Goal: Use online tool/utility: Use online tool/utility

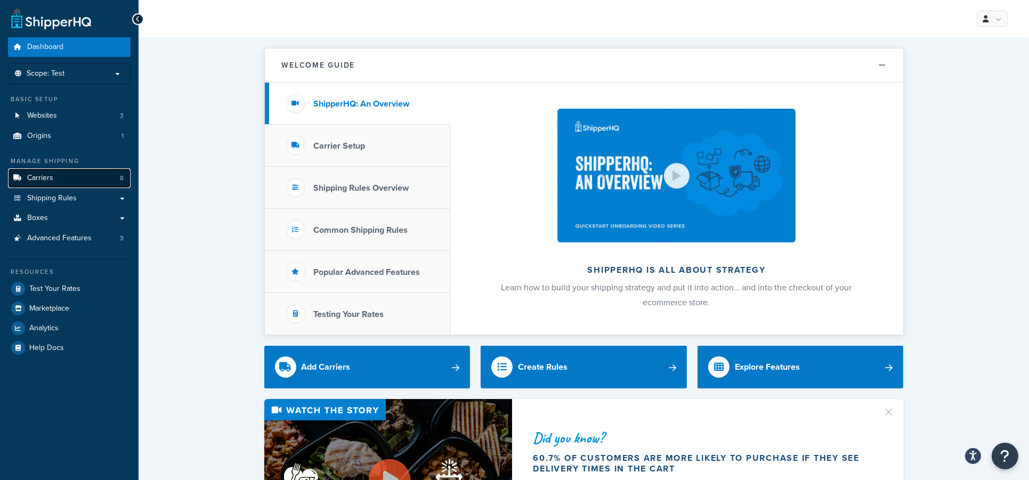
click at [40, 178] on span "Carriers" at bounding box center [40, 178] width 26 height 9
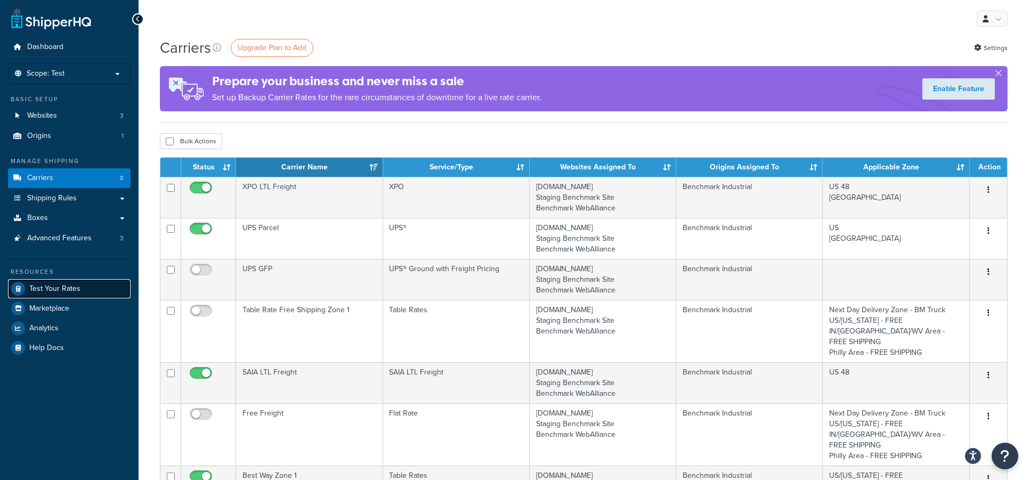
click at [57, 291] on span "Test Your Rates" at bounding box center [54, 288] width 51 height 9
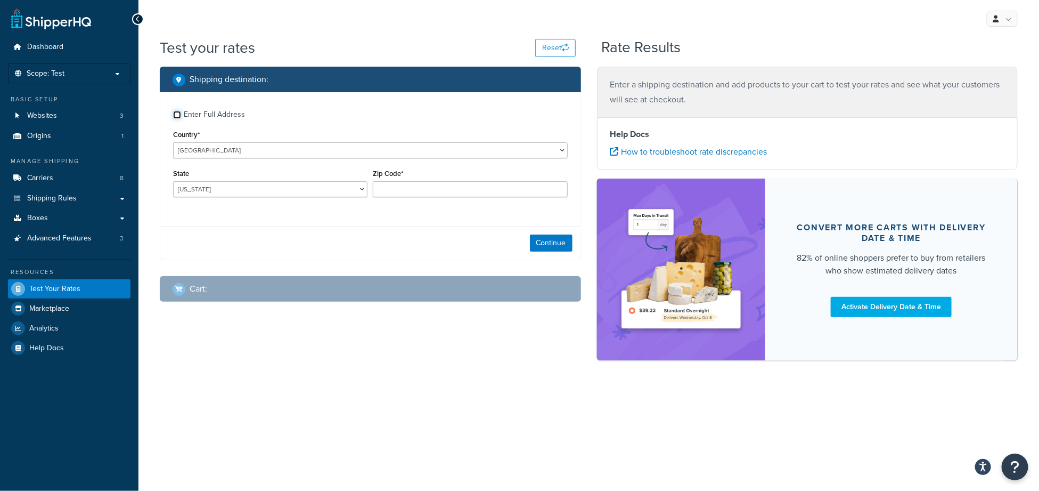
click at [180, 114] on input "Enter Full Address" at bounding box center [177, 115] width 8 height 8
checkbox input "true"
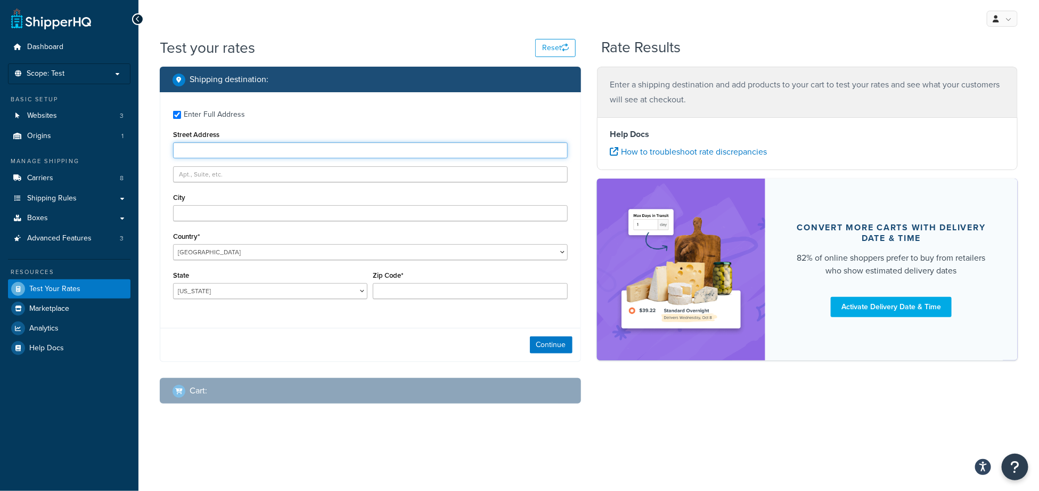
click at [225, 148] on input "Street Address" at bounding box center [370, 150] width 395 height 16
type input "525 Orange Street"
click at [242, 211] on input "City" at bounding box center [370, 213] width 395 height 16
type input "Coshocton"
click at [257, 299] on select "Alabama Alaska American Samoa Arizona Arkansas Armed Forces Americas Armed Forc…" at bounding box center [270, 291] width 194 height 16
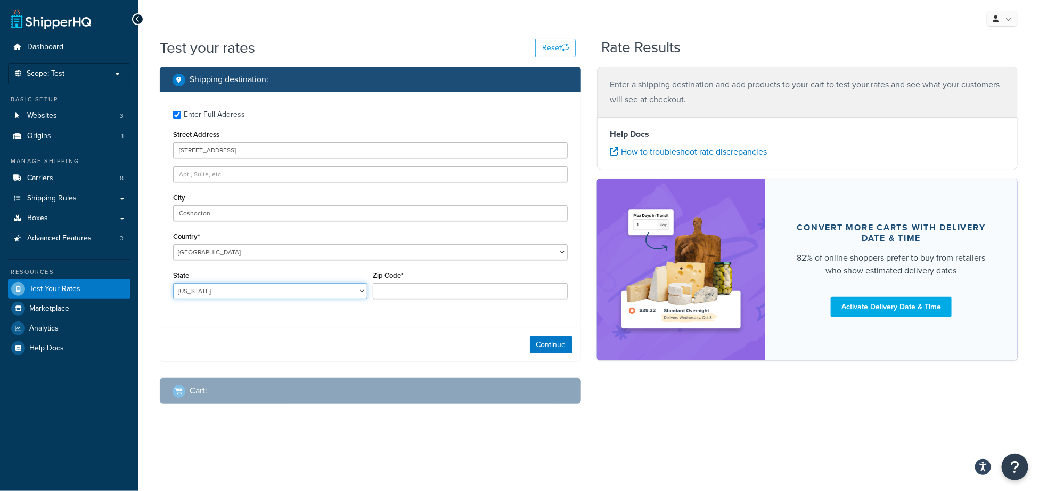
select select "OH"
click at [173, 284] on select "Alabama Alaska American Samoa Arizona Arkansas Armed Forces Americas Armed Forc…" at bounding box center [270, 291] width 194 height 16
click at [435, 280] on div "Zip Code*" at bounding box center [470, 283] width 194 height 31
click at [436, 285] on input "Zip Code*" at bounding box center [470, 291] width 194 height 16
type input "43812"
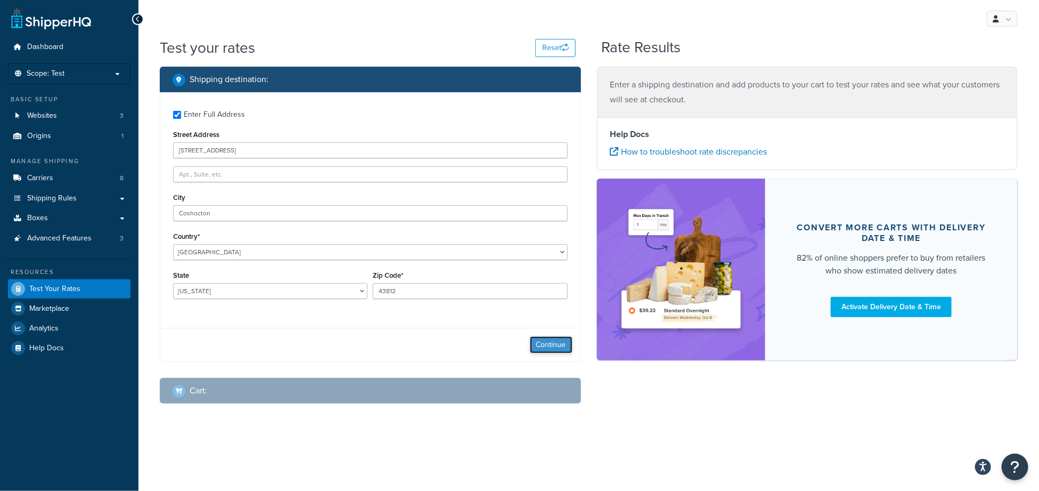
click at [543, 348] on button "Continue" at bounding box center [551, 344] width 43 height 17
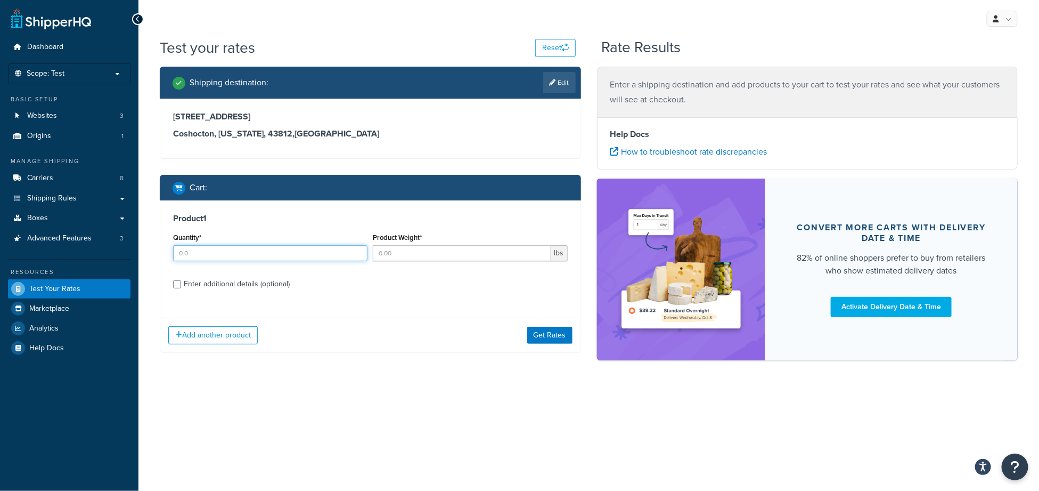
click at [206, 251] on input "Quantity*" at bounding box center [270, 253] width 194 height 16
type input "168"
click at [407, 249] on input "Product Weight*" at bounding box center [462, 253] width 178 height 16
type input "1"
click at [176, 283] on input "Enter additional details (optional)" at bounding box center [177, 284] width 8 height 8
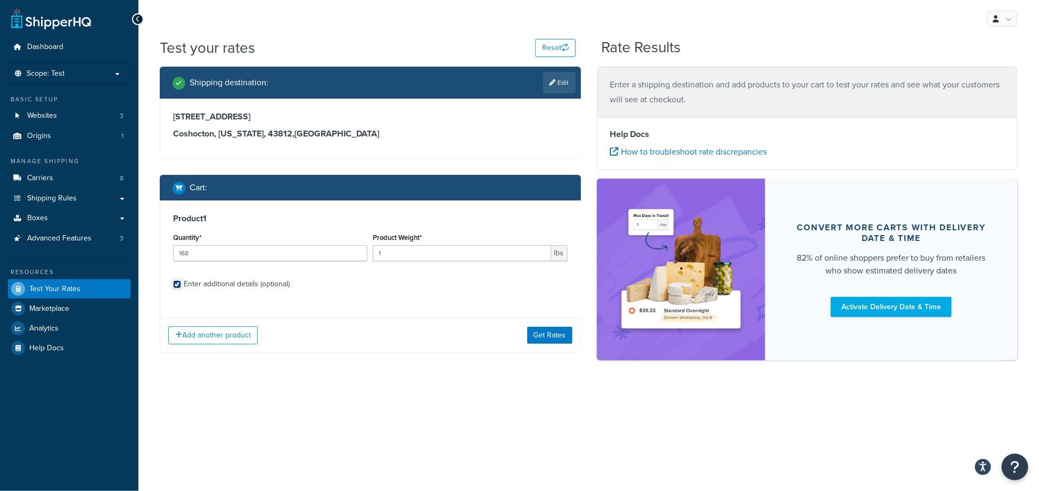
checkbox input "true"
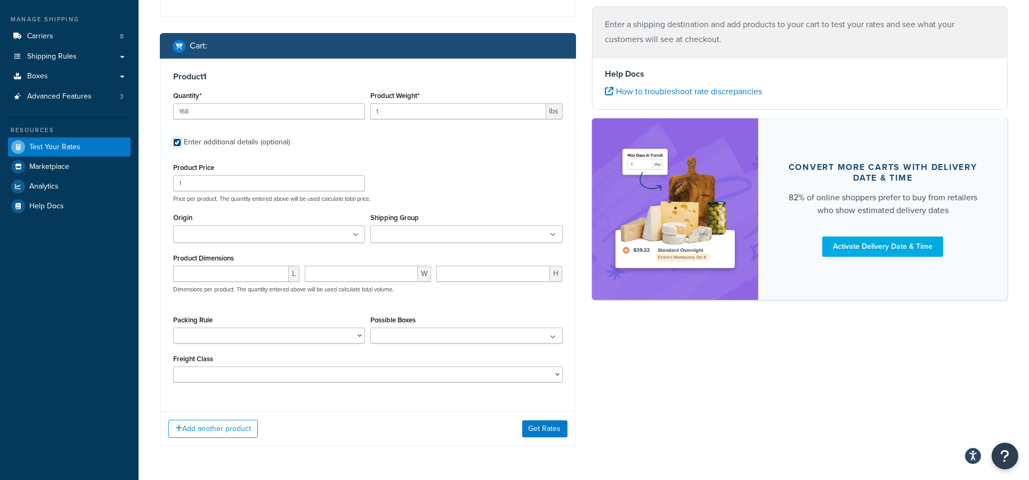
scroll to position [142, 0]
drag, startPoint x: 225, startPoint y: 179, endPoint x: 152, endPoint y: 182, distance: 73.1
click at [152, 182] on div "Shipping destination : Edit 525 Orange Street Coshocton, Ohio, 43812 , United S…" at bounding box center [368, 193] width 432 height 538
type input "3"
click at [294, 233] on ul at bounding box center [269, 234] width 192 height 18
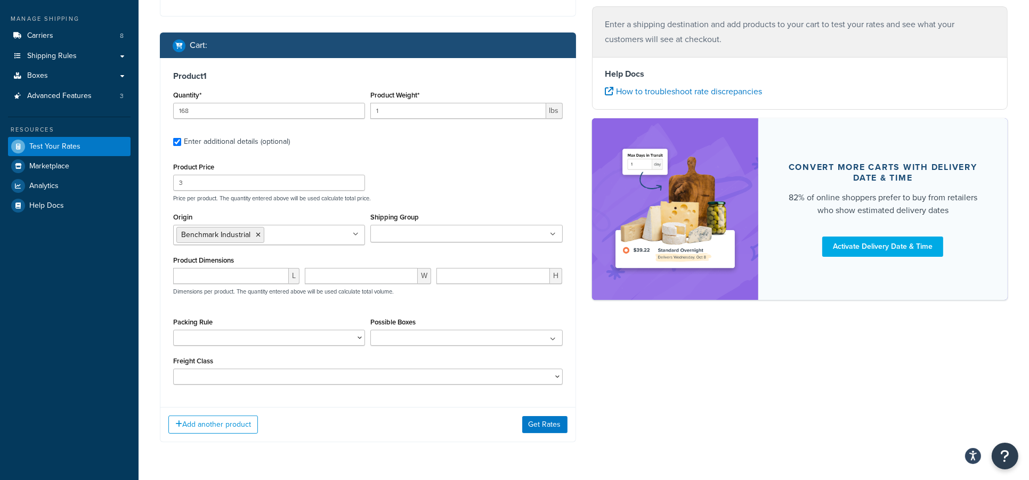
click at [490, 170] on div "Product Price 3 Price per product. The quantity entered above will be used calc…" at bounding box center [367, 181] width 395 height 42
click at [542, 432] on button "Get Rates" at bounding box center [544, 430] width 45 height 17
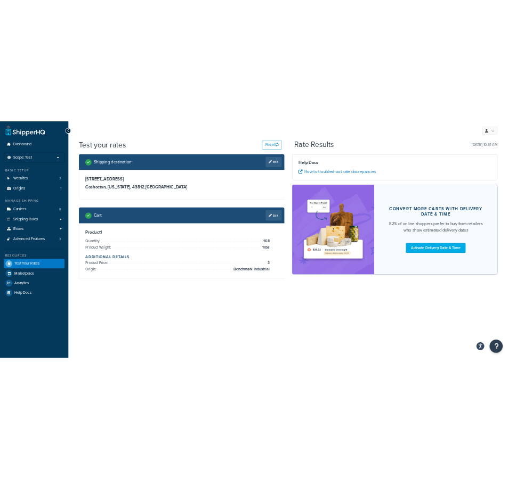
scroll to position [0, 0]
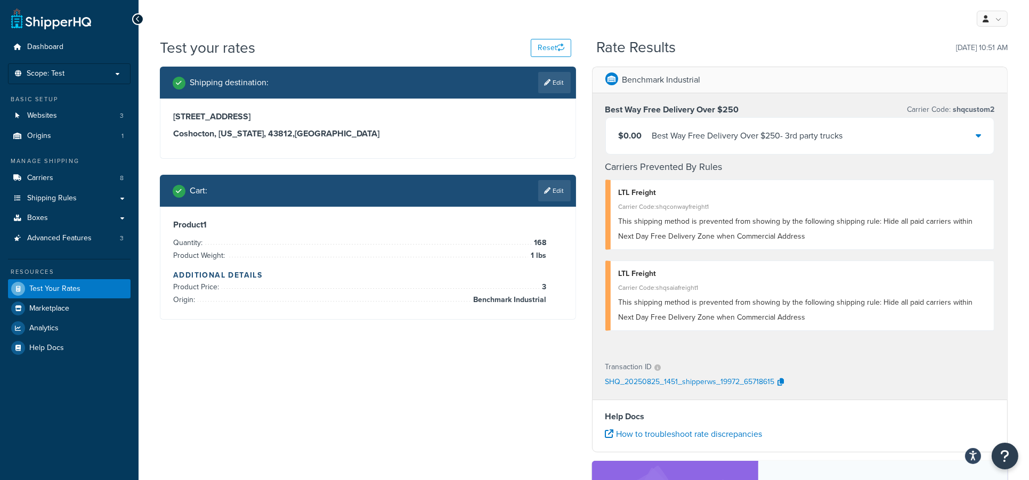
click at [979, 135] on icon at bounding box center [977, 135] width 5 height 9
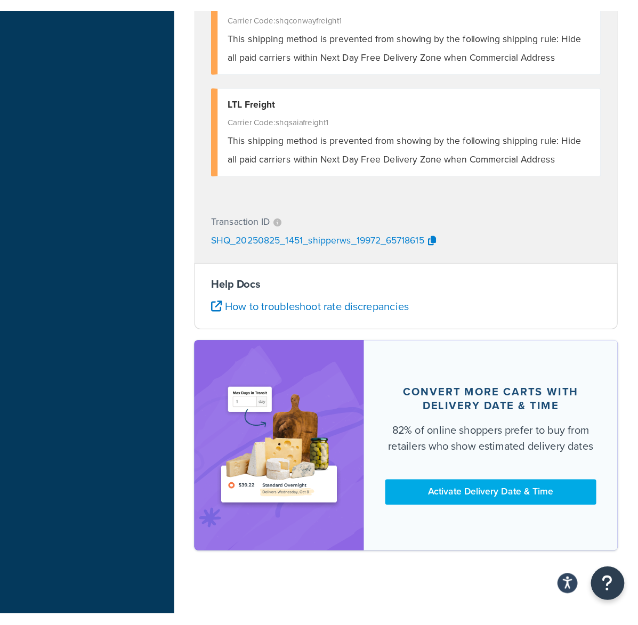
scroll to position [506, 0]
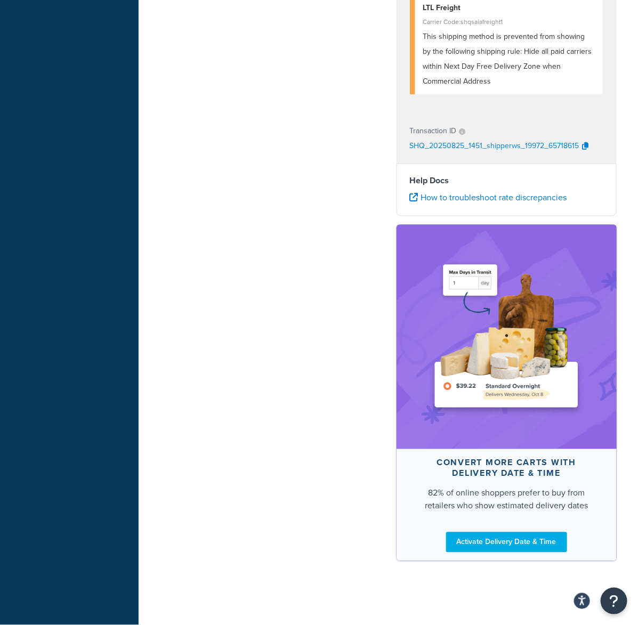
click at [237, 252] on div "Shipping destination : Edit 525 Orange Street Coshocton, Ohio, 43812 , United S…" at bounding box center [388, 67] width 473 height 1009
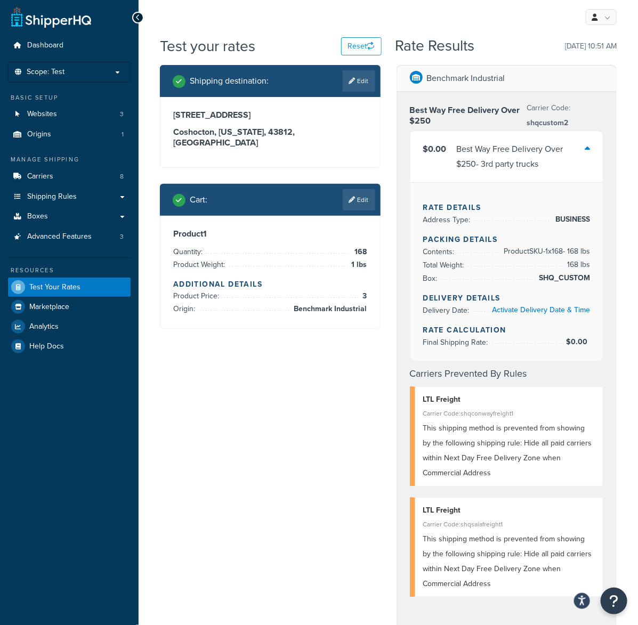
scroll to position [0, 0]
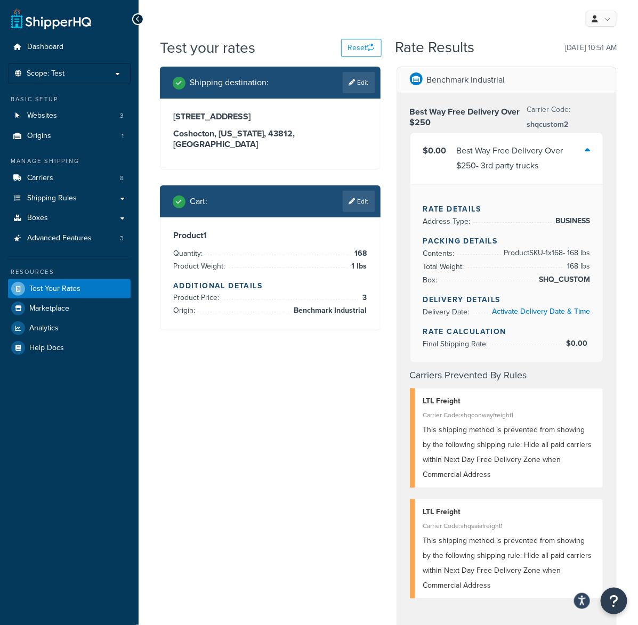
click at [139, 18] on icon at bounding box center [138, 18] width 5 height 7
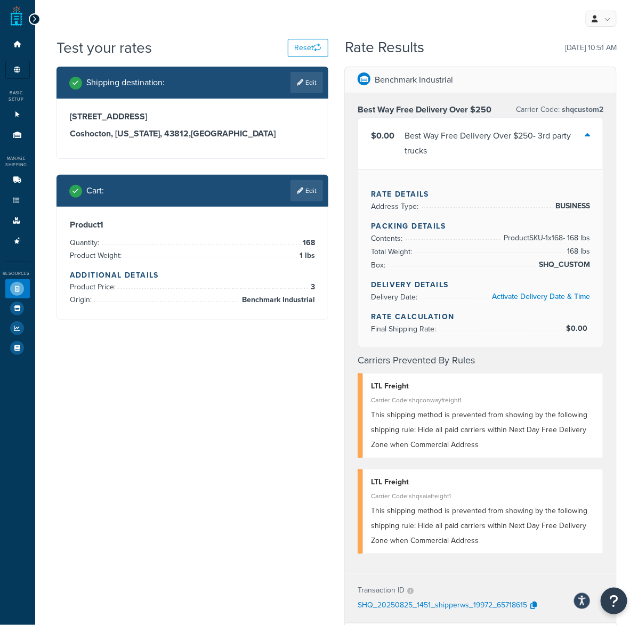
click at [186, 466] on div "Shipping destination : Edit 525 Orange Street Coshocton, Ohio, 43812 , United S…" at bounding box center [336, 549] width 576 height 964
click at [530, 490] on icon "button" at bounding box center [533, 604] width 6 height 7
drag, startPoint x: 494, startPoint y: 605, endPoint x: 535, endPoint y: 609, distance: 41.2
click at [535, 490] on icon "button" at bounding box center [533, 604] width 6 height 7
